Goal: Navigation & Orientation: Find specific page/section

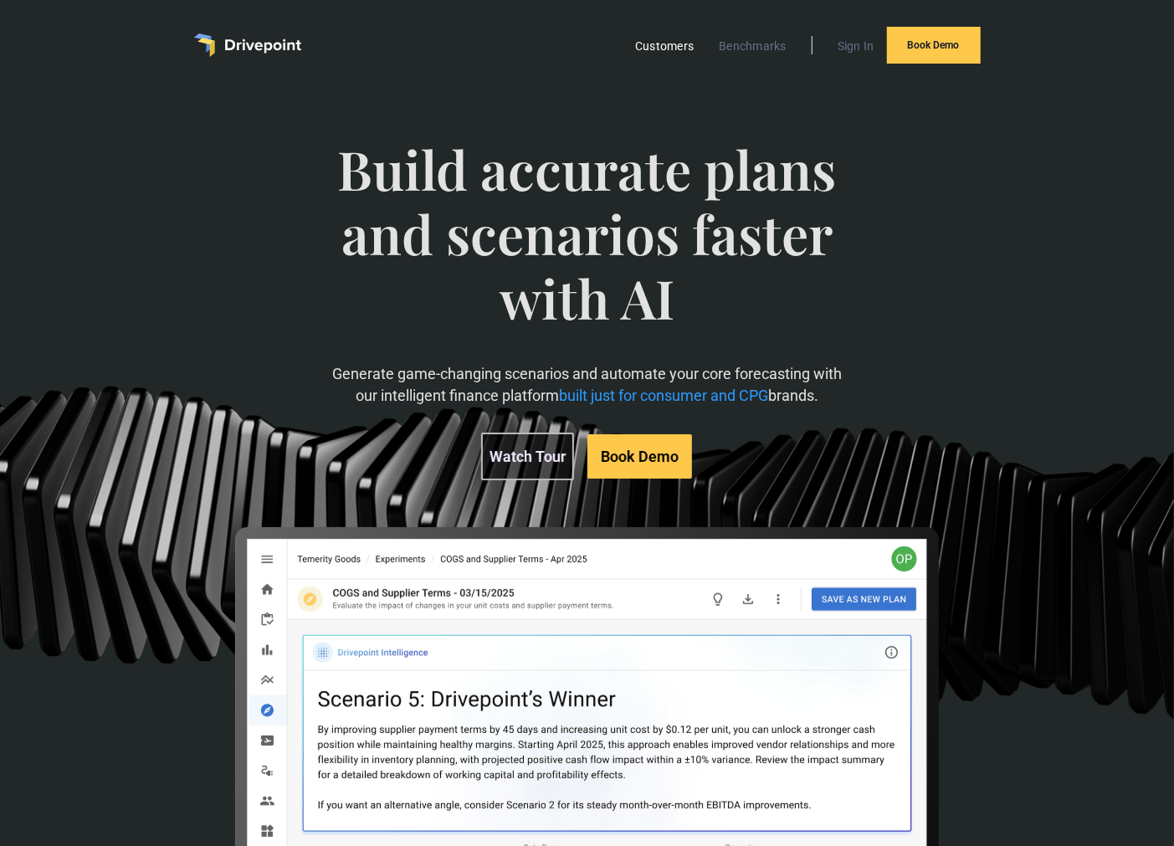
click at [691, 39] on link "Customers" at bounding box center [664, 46] width 75 height 22
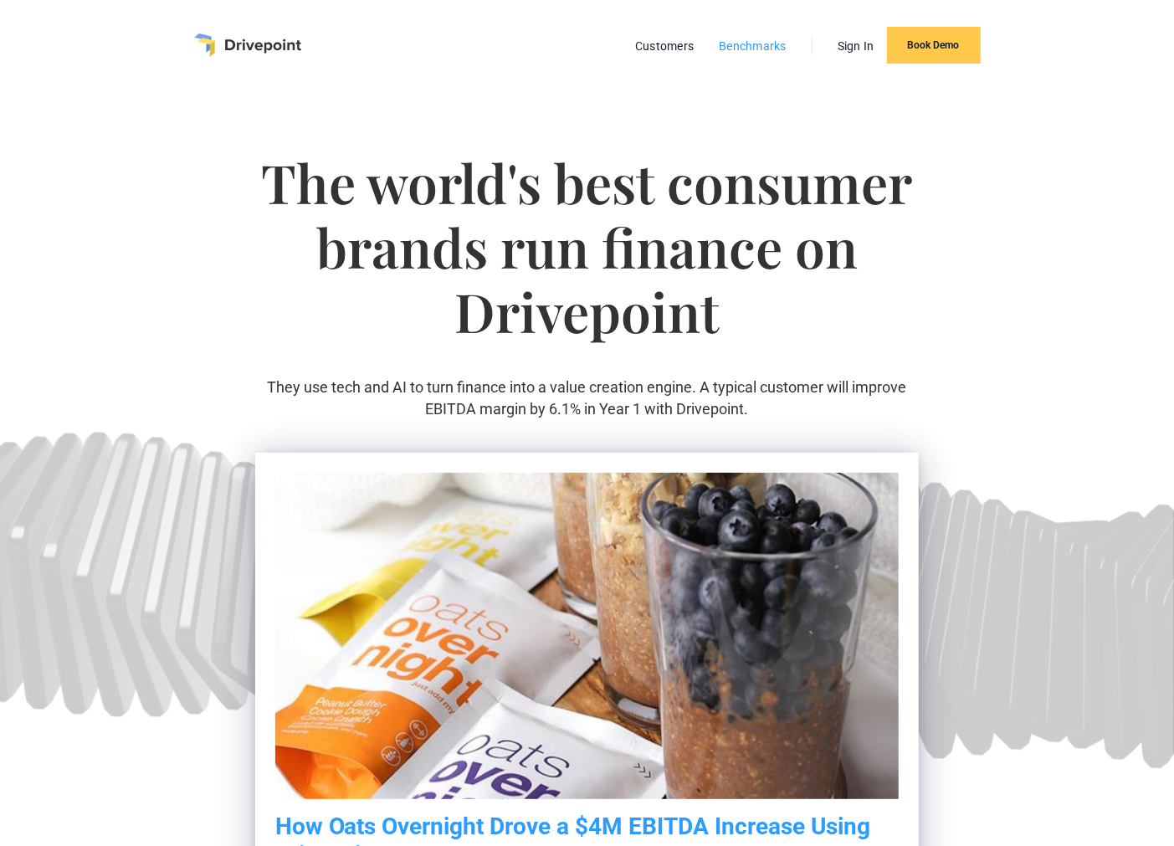
click at [774, 45] on link "Benchmarks" at bounding box center [753, 46] width 85 height 22
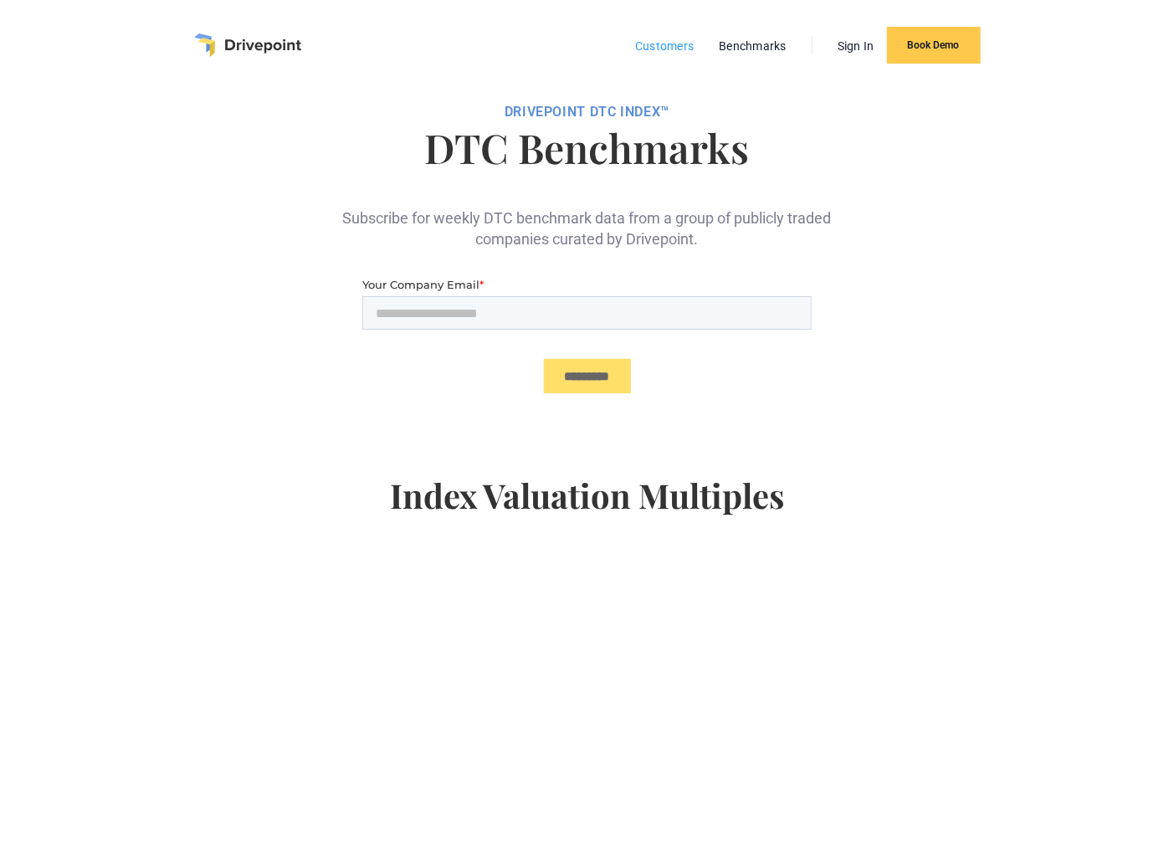
click at [665, 44] on link "Customers" at bounding box center [664, 46] width 75 height 22
